Goal: Find specific page/section: Find specific page/section

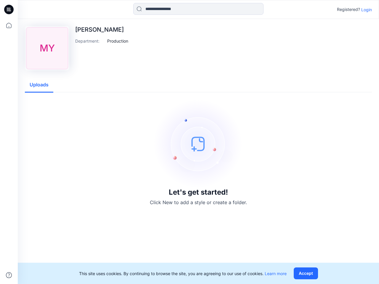
click at [189, 142] on img at bounding box center [198, 143] width 89 height 89
click at [9, 9] on icon at bounding box center [10, 9] width 2 height 0
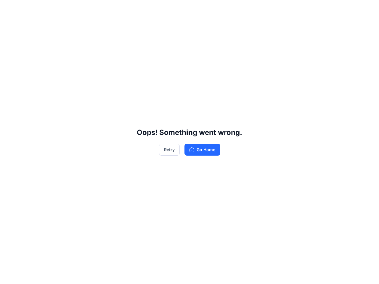
click at [9, 25] on div "Oops! Something went wrong. Retry Go Home" at bounding box center [189, 142] width 379 height 284
click at [9, 275] on div "Oops! Something went wrong. Retry Go Home" at bounding box center [189, 142] width 379 height 284
click at [198, 9] on div "Oops! Something went wrong. Retry Go Home" at bounding box center [189, 142] width 379 height 284
click at [366, 9] on div "Oops! Something went wrong. Retry Go Home" at bounding box center [189, 142] width 379 height 284
click at [118, 41] on div "Oops! Something went wrong. Retry Go Home" at bounding box center [189, 142] width 379 height 284
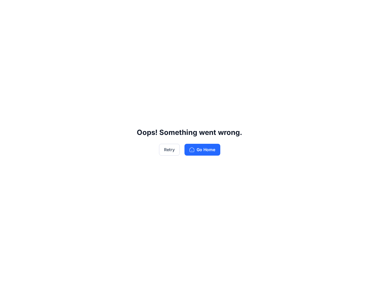
click at [39, 85] on div "Oops! Something went wrong. Retry Go Home" at bounding box center [189, 142] width 379 height 284
click at [307, 273] on div "Oops! Something went wrong. Retry Go Home" at bounding box center [189, 142] width 379 height 284
